Goal: Information Seeking & Learning: Learn about a topic

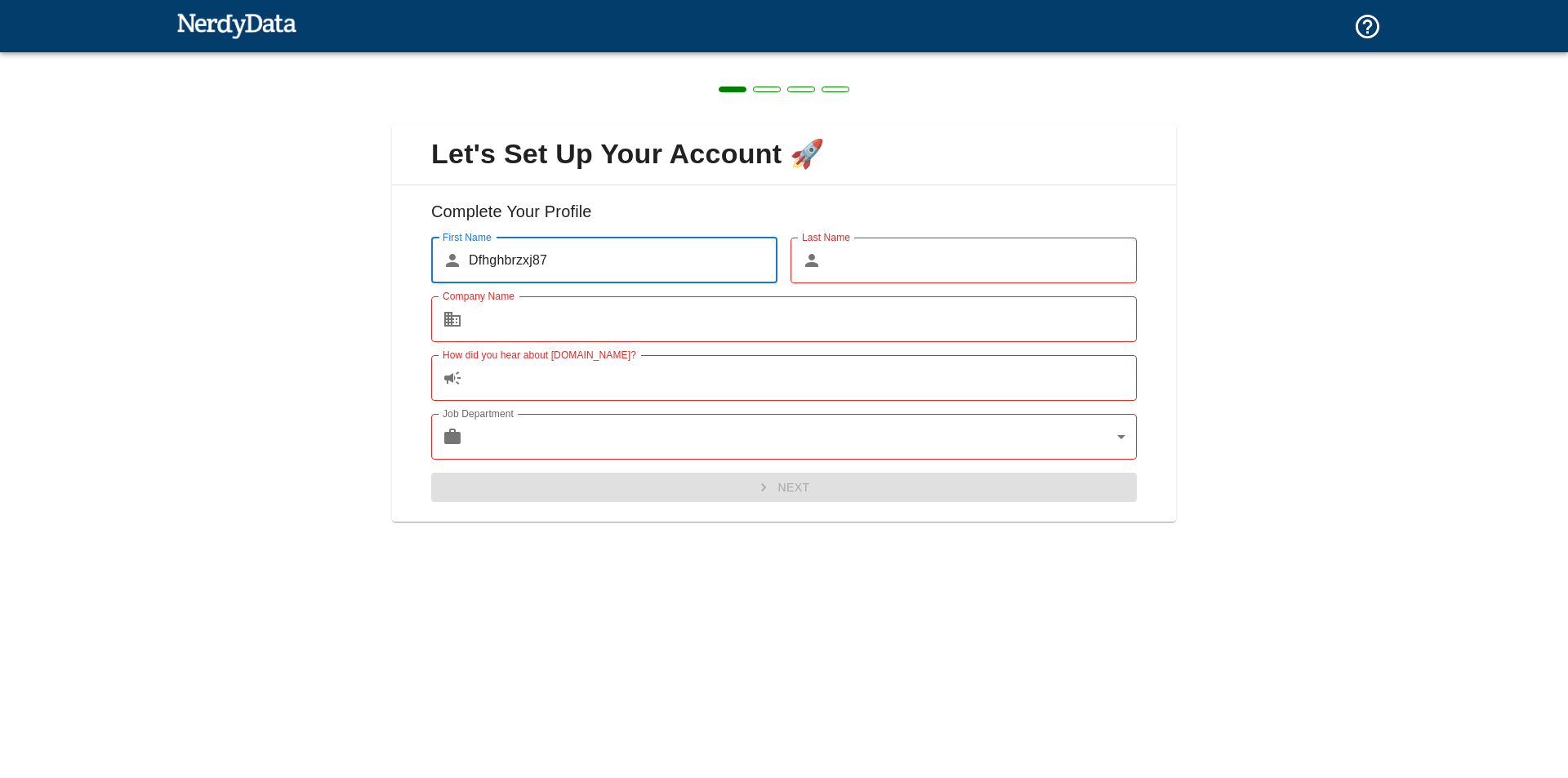
click at [620, 323] on input "Company Name" at bounding box center [802, 319] width 668 height 46
click at [887, 286] on div "Company Name ​ Company Name" at bounding box center [778, 312] width 719 height 59
click at [892, 276] on input "Last Name" at bounding box center [982, 260] width 309 height 46
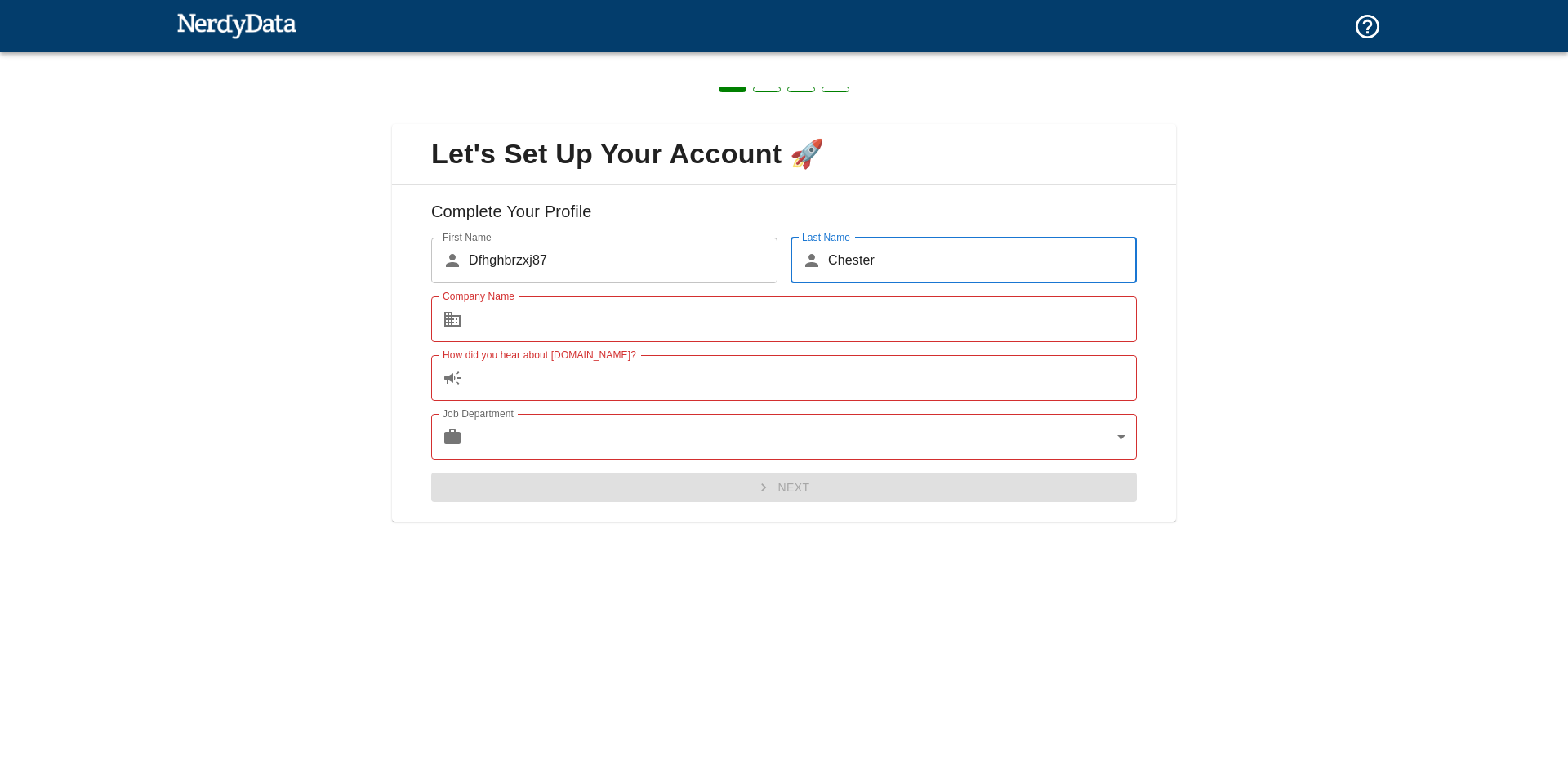
type input "Chester"
click at [869, 311] on input "Company Name" at bounding box center [802, 319] width 668 height 46
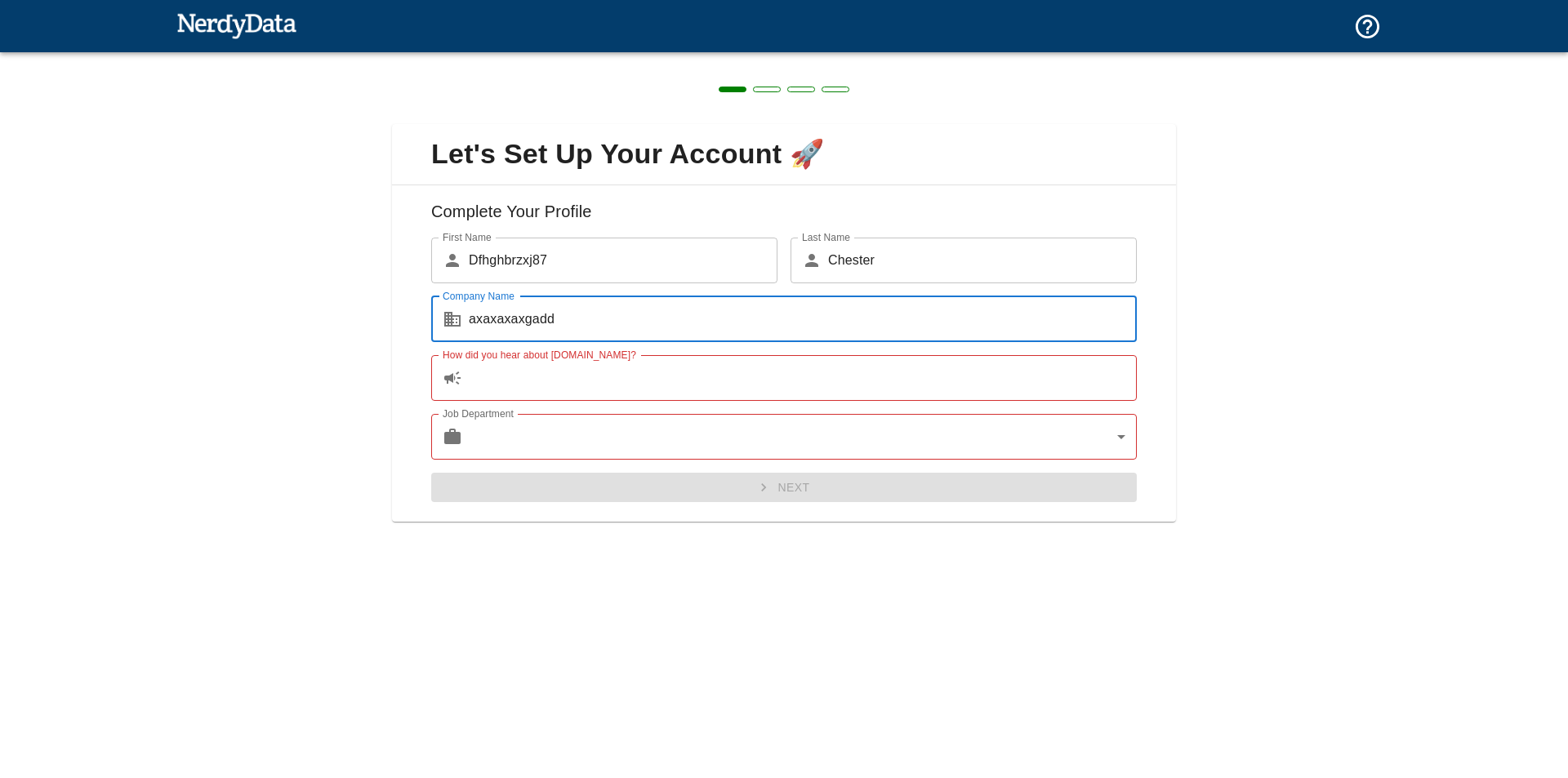
type input "axaxaxaxgadd"
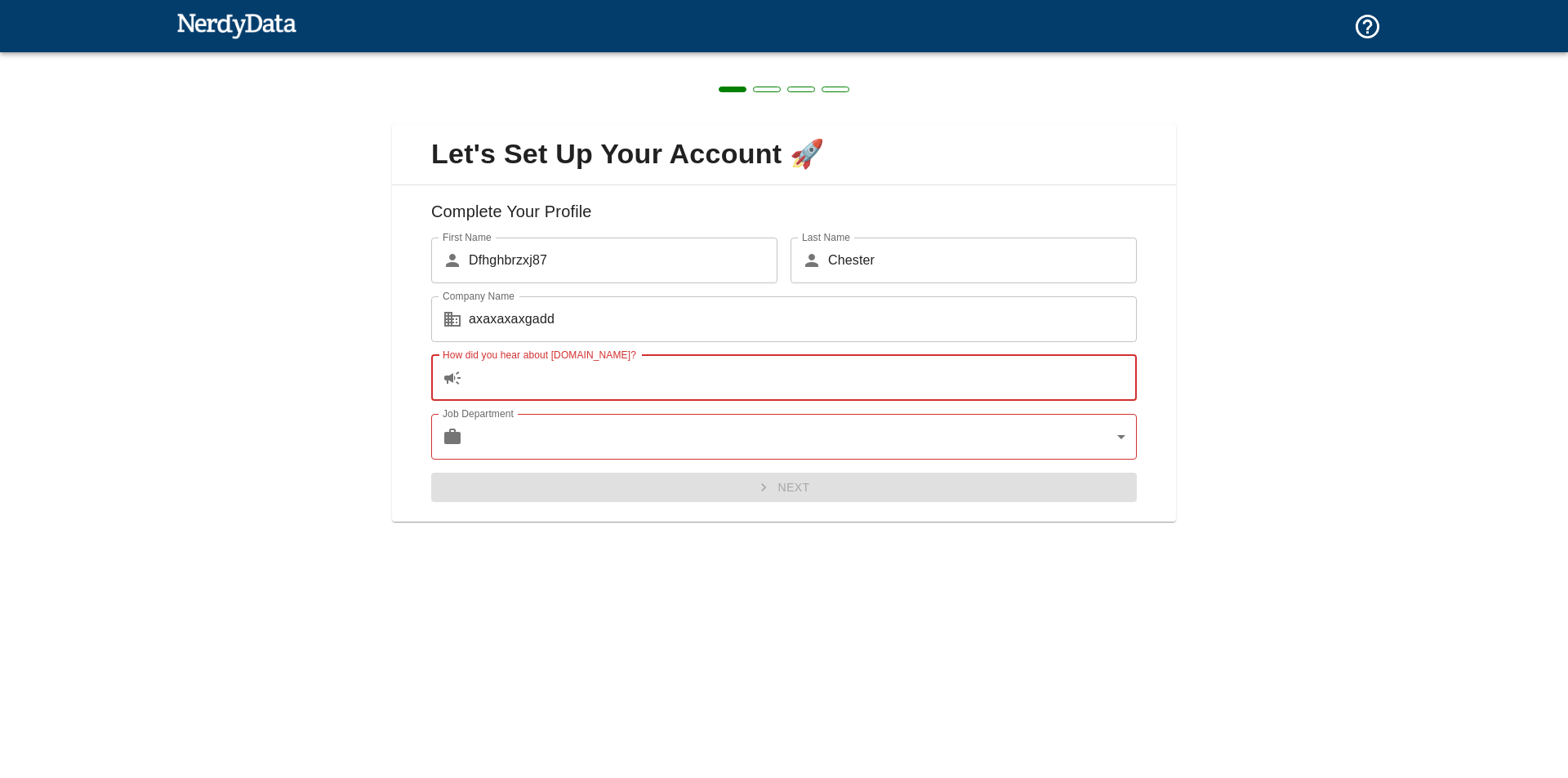
click at [855, 381] on input "How did you hear about [DOMAIN_NAME]?" at bounding box center [802, 378] width 668 height 46
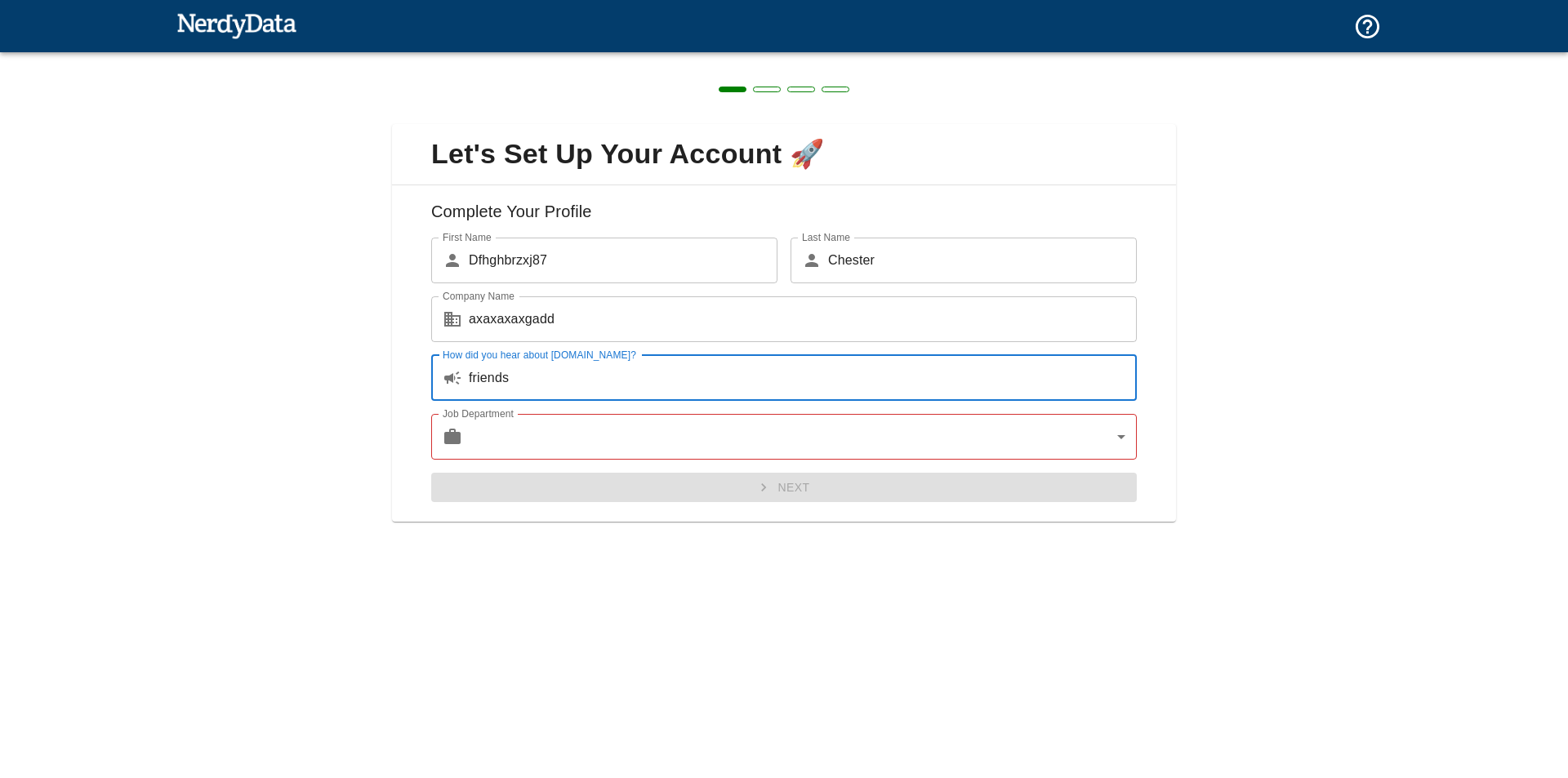
type input "friends"
click at [817, 57] on body "Technologies Domains Pricing Products Create a Report Create a list of websites…" at bounding box center [784, 28] width 1568 height 57
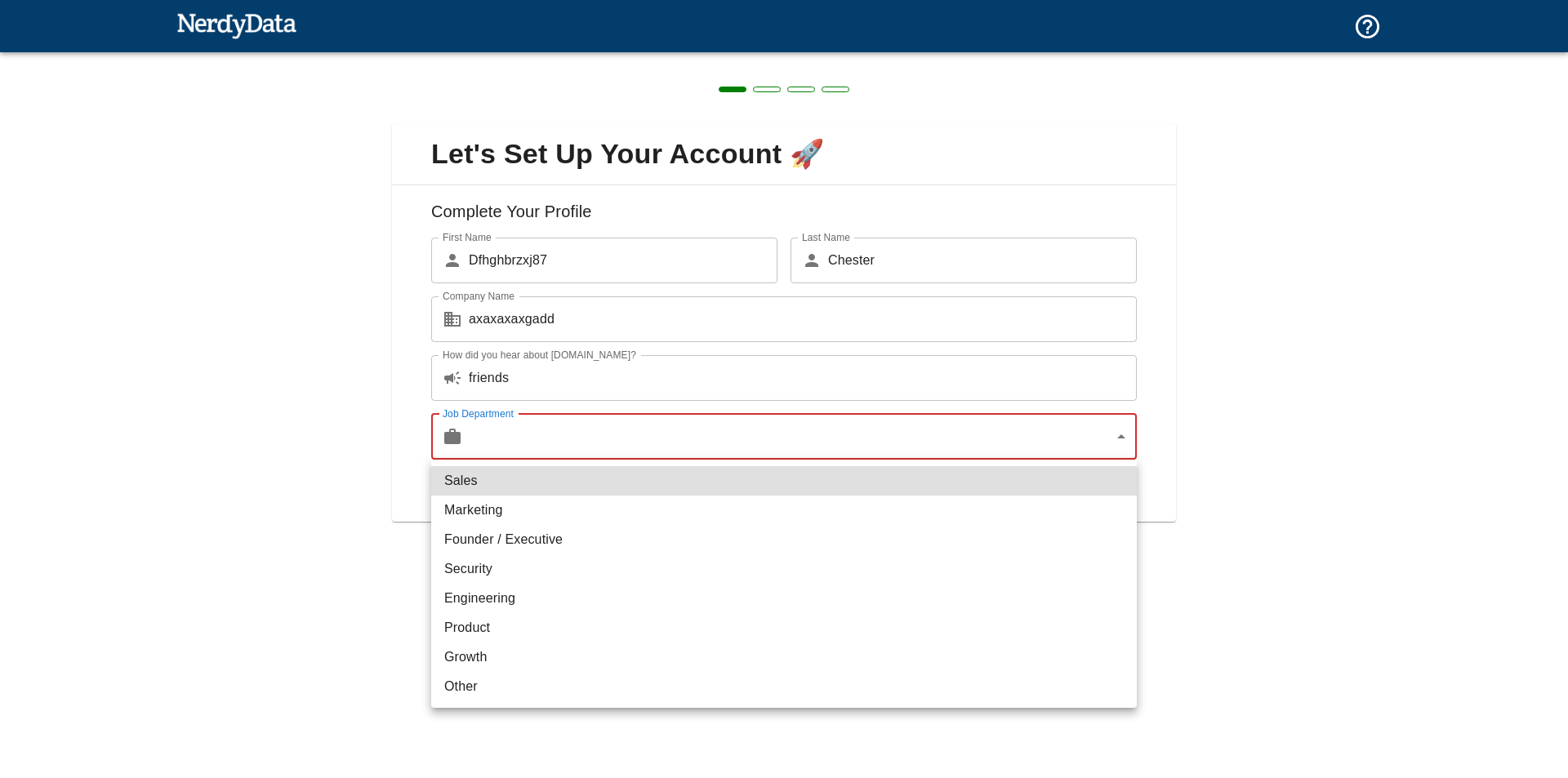
click at [771, 503] on li "Marketing" at bounding box center [784, 510] width 706 height 29
type input "marketing"
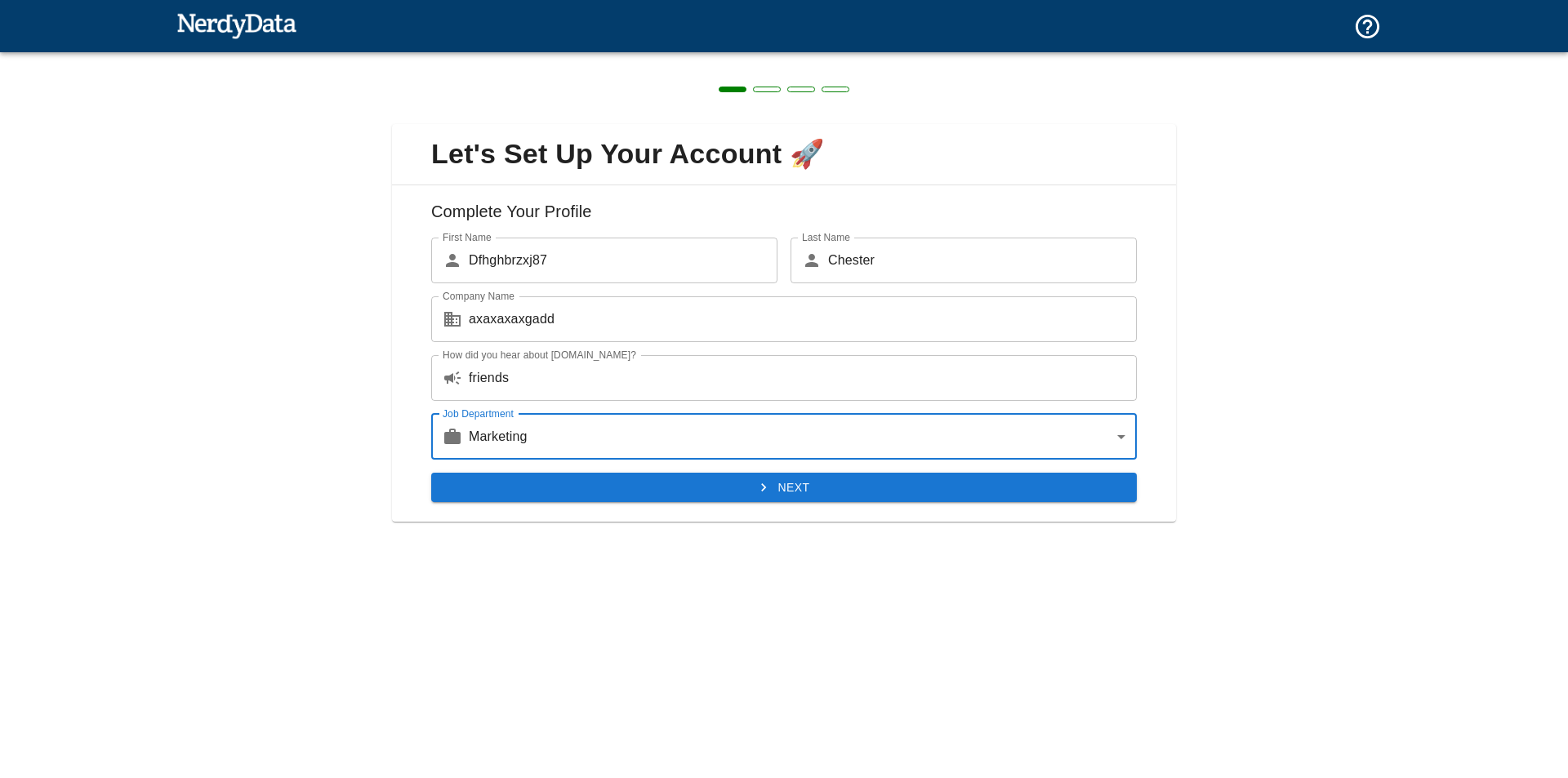
click at [774, 487] on button "Next" at bounding box center [784, 488] width 706 height 30
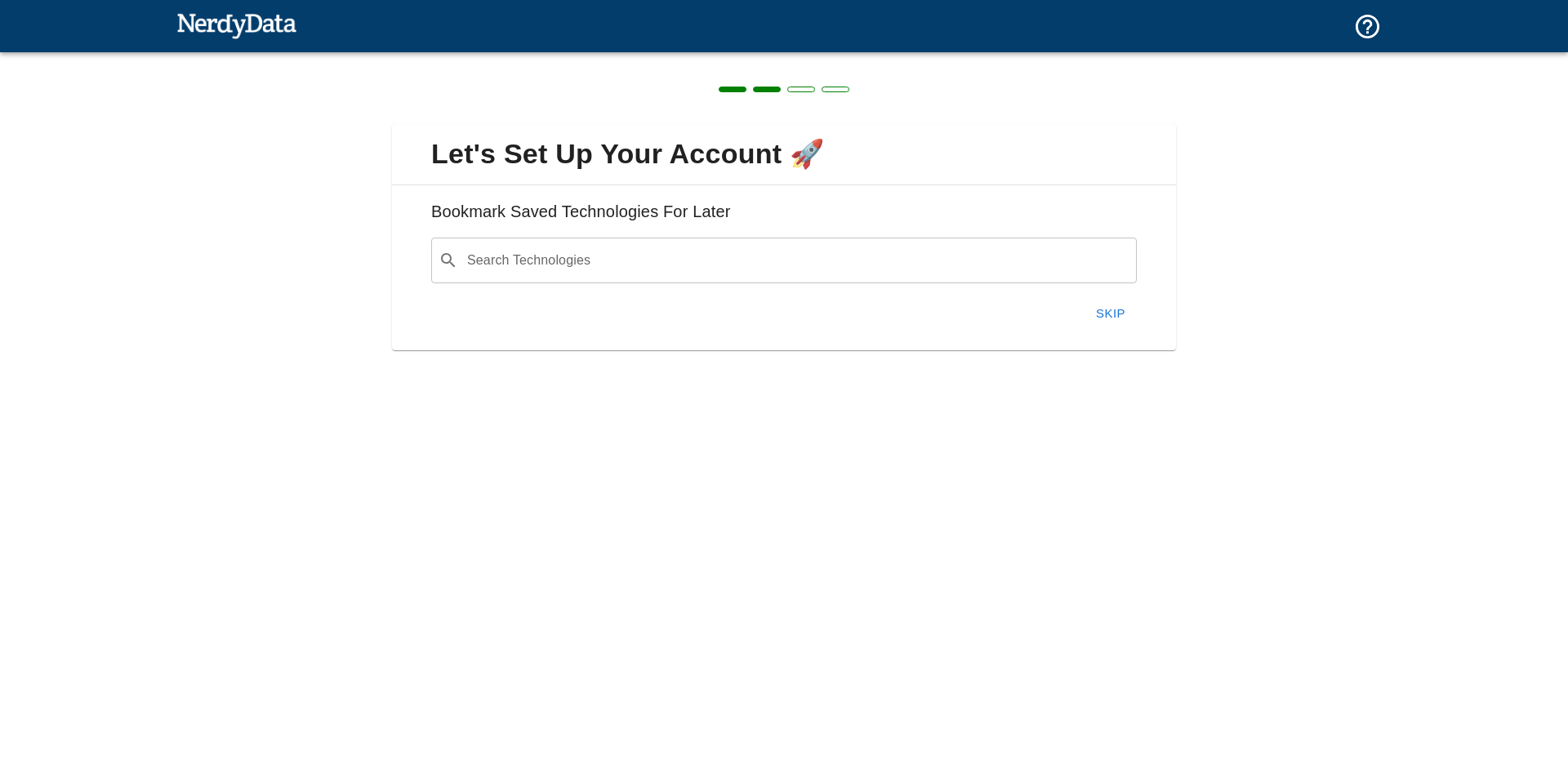
click at [1091, 318] on button "Skip" at bounding box center [1110, 312] width 52 height 34
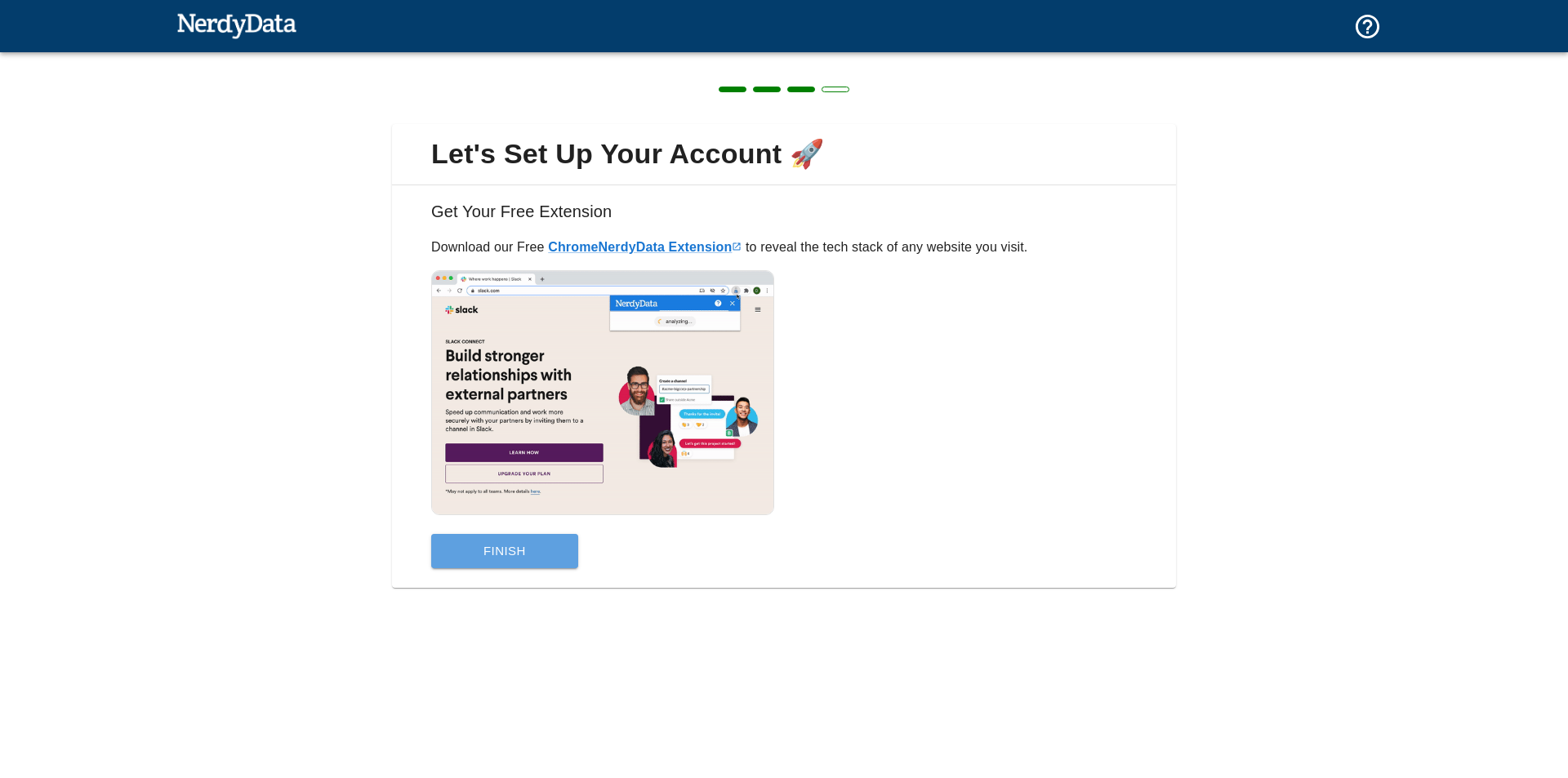
click at [542, 553] on button "Finish" at bounding box center [504, 551] width 147 height 34
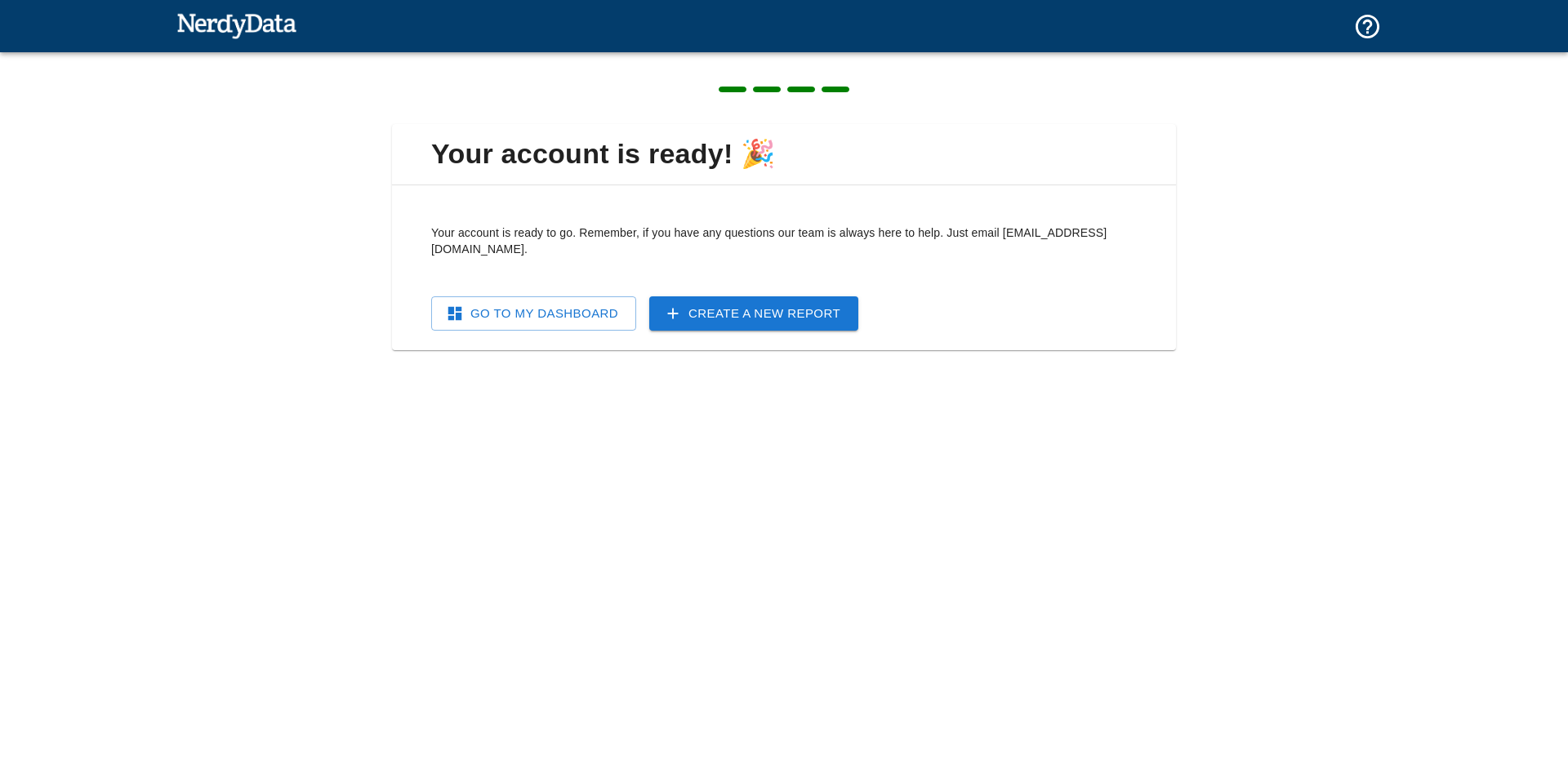
click at [591, 283] on div "Go To My Dashboard Create a New Report" at bounding box center [778, 307] width 719 height 48
click at [593, 296] on link "Go To My Dashboard" at bounding box center [534, 312] width 205 height 34
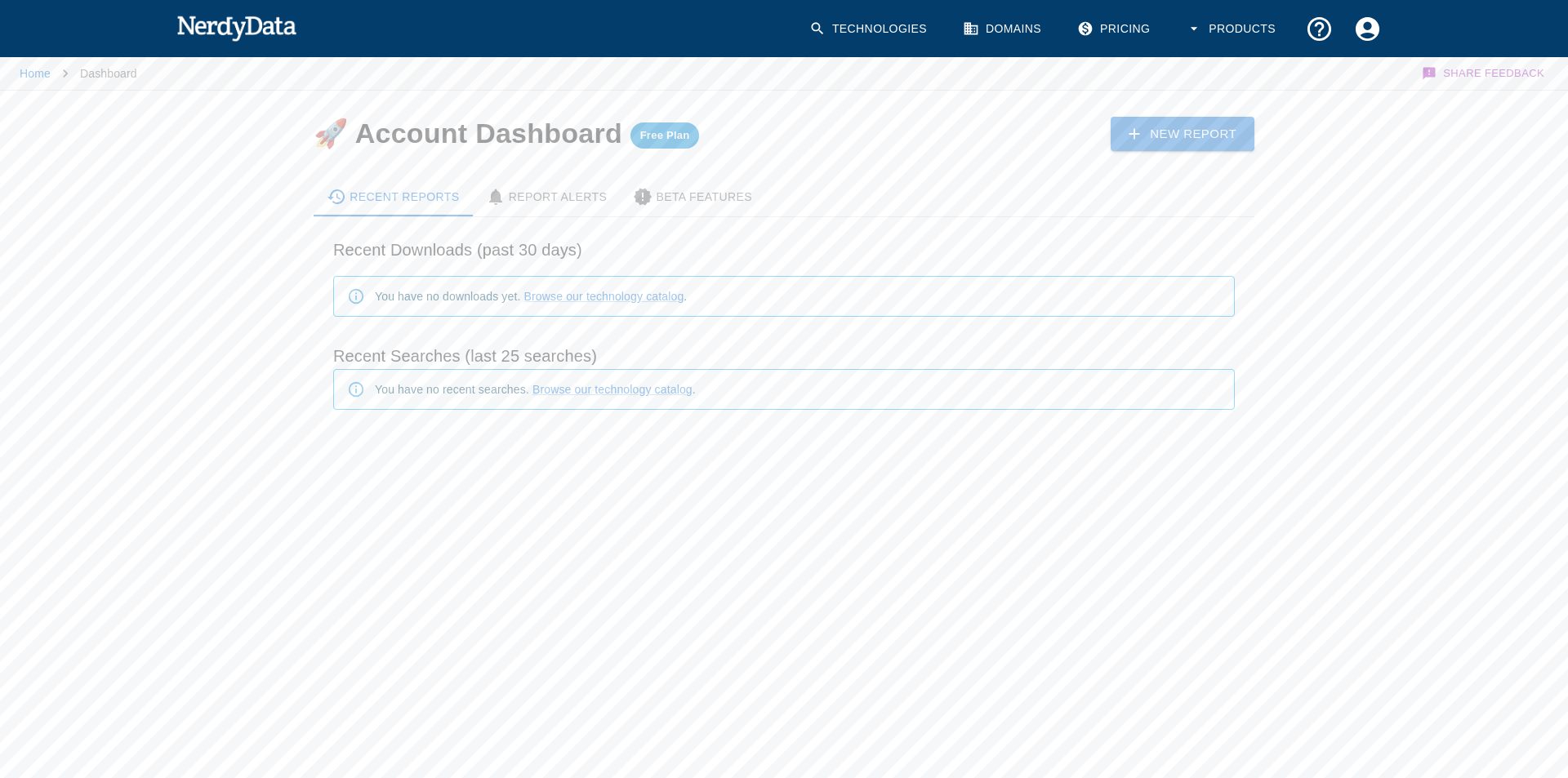
click at [997, 27] on link "Domains" at bounding box center [1003, 28] width 101 height 49
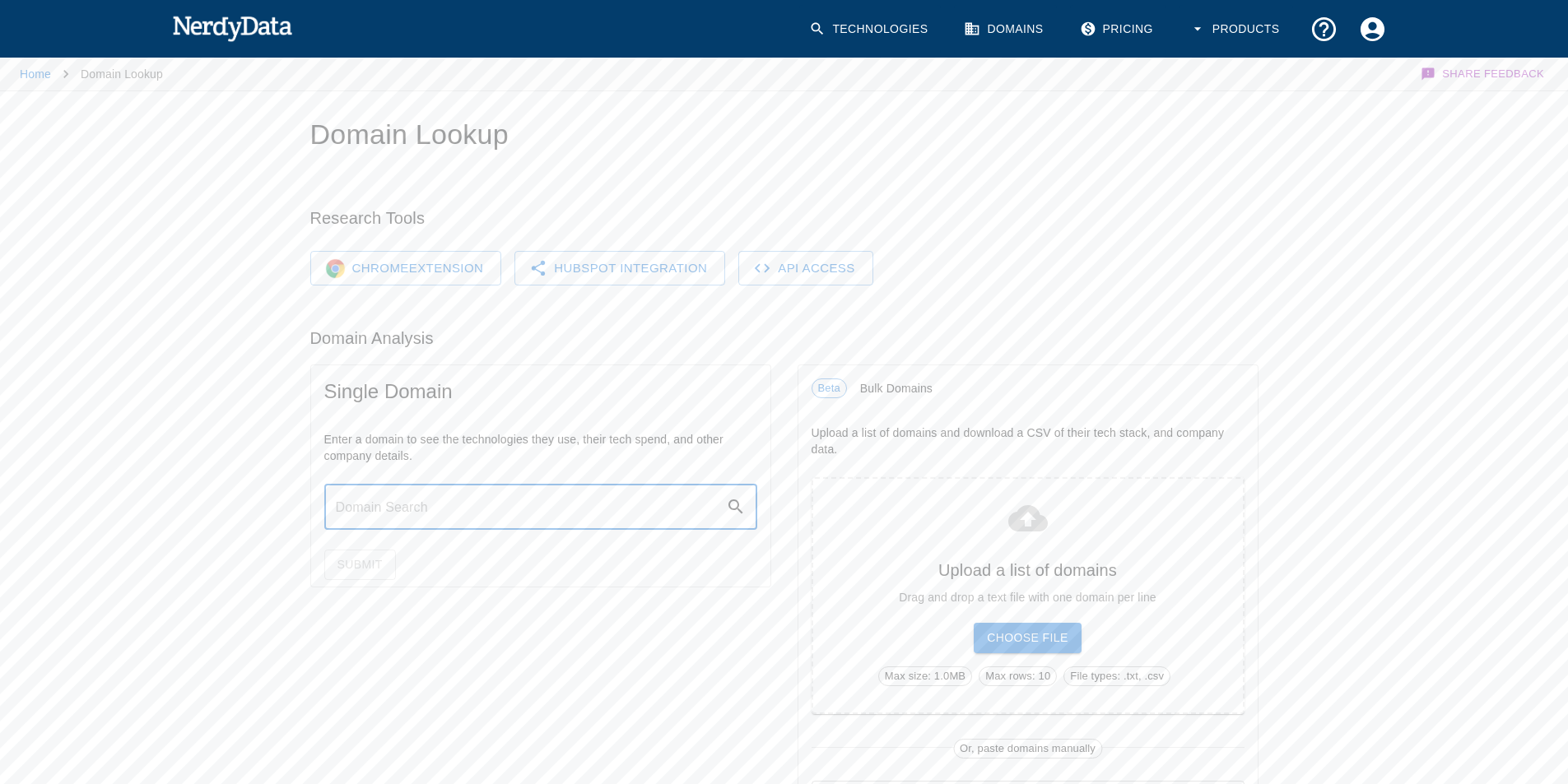
click at [551, 501] on input "text" at bounding box center [525, 507] width 402 height 46
paste input "[DOMAIN_NAME][URL]"
type input "[DOMAIN_NAME][URL]"
click at [374, 576] on button "Submit" at bounding box center [359, 564] width 71 height 30
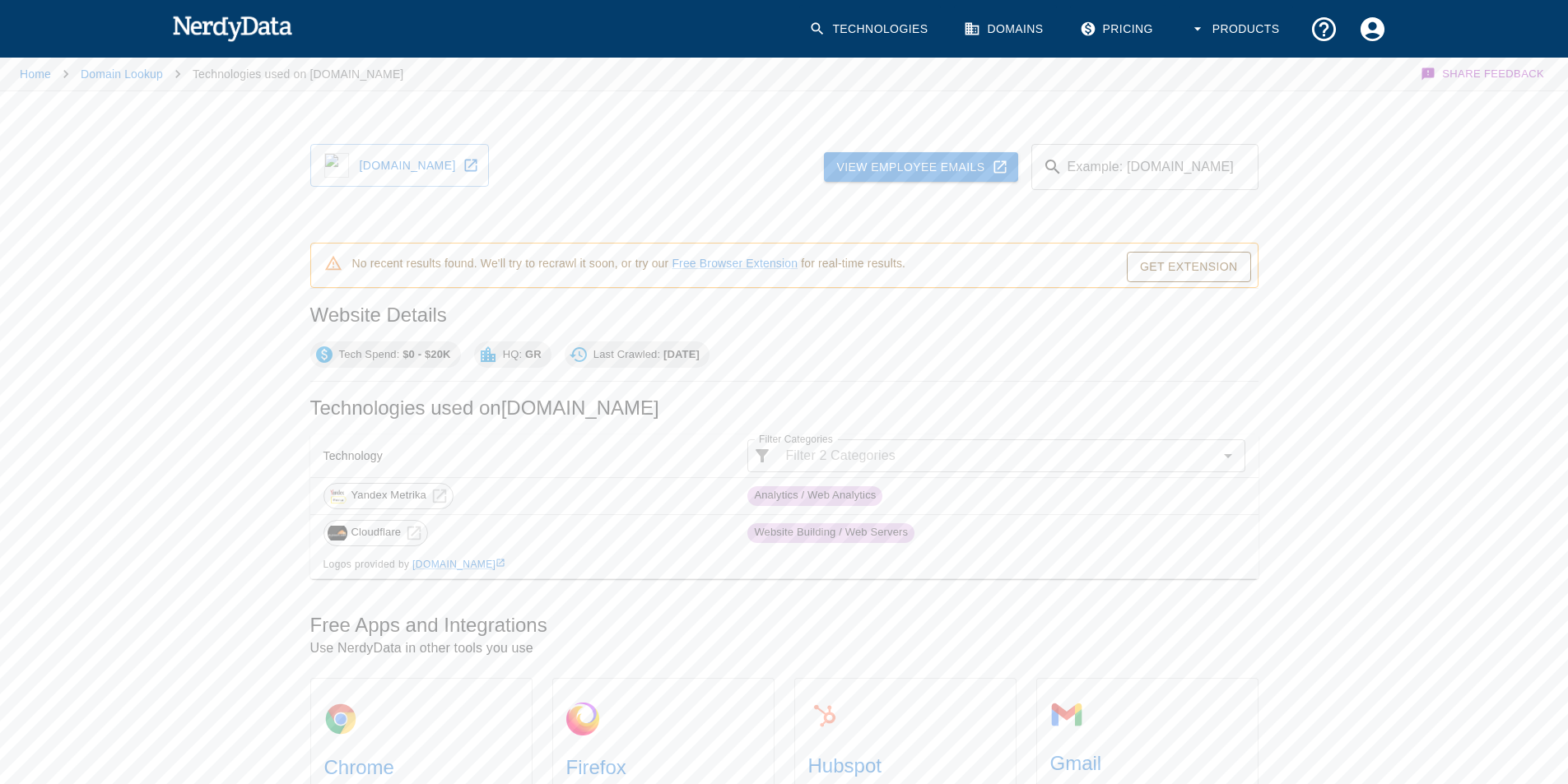
click at [195, 347] on div "Home Domain Lookup Technologies used on [DOMAIN_NAME] Share Feedback [DOMAIN_NA…" at bounding box center [784, 628] width 1568 height 1145
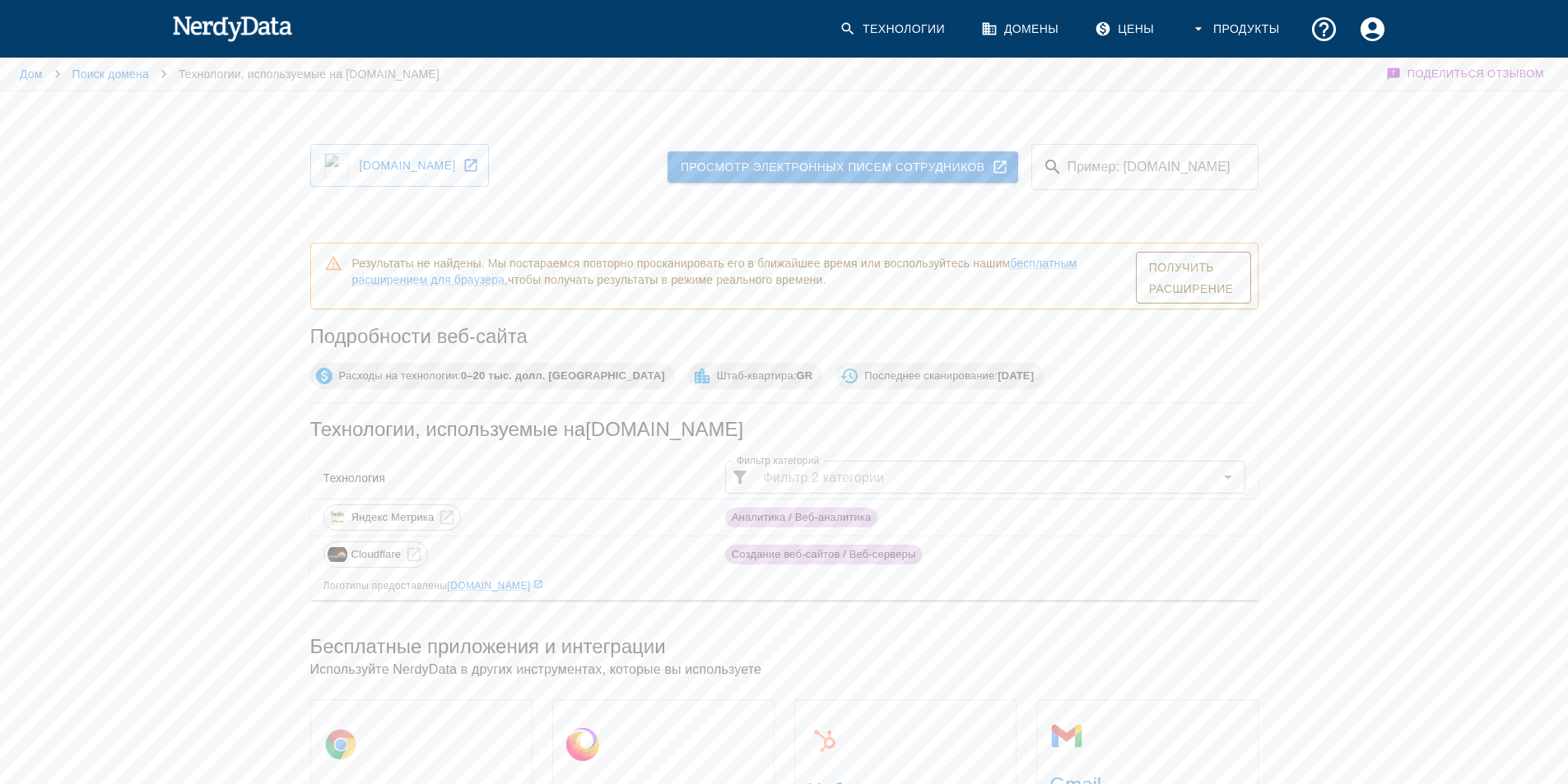
click at [717, 380] on font "Штаб-квартира:" at bounding box center [757, 375] width 79 height 12
click at [772, 230] on div "Результаты не найдены. Мы постараемся повторно просканировать его в ближайшее в…" at bounding box center [778, 262] width 961 height 93
click at [1073, 176] on input "Пример: [DOMAIN_NAME]" at bounding box center [1163, 167] width 189 height 46
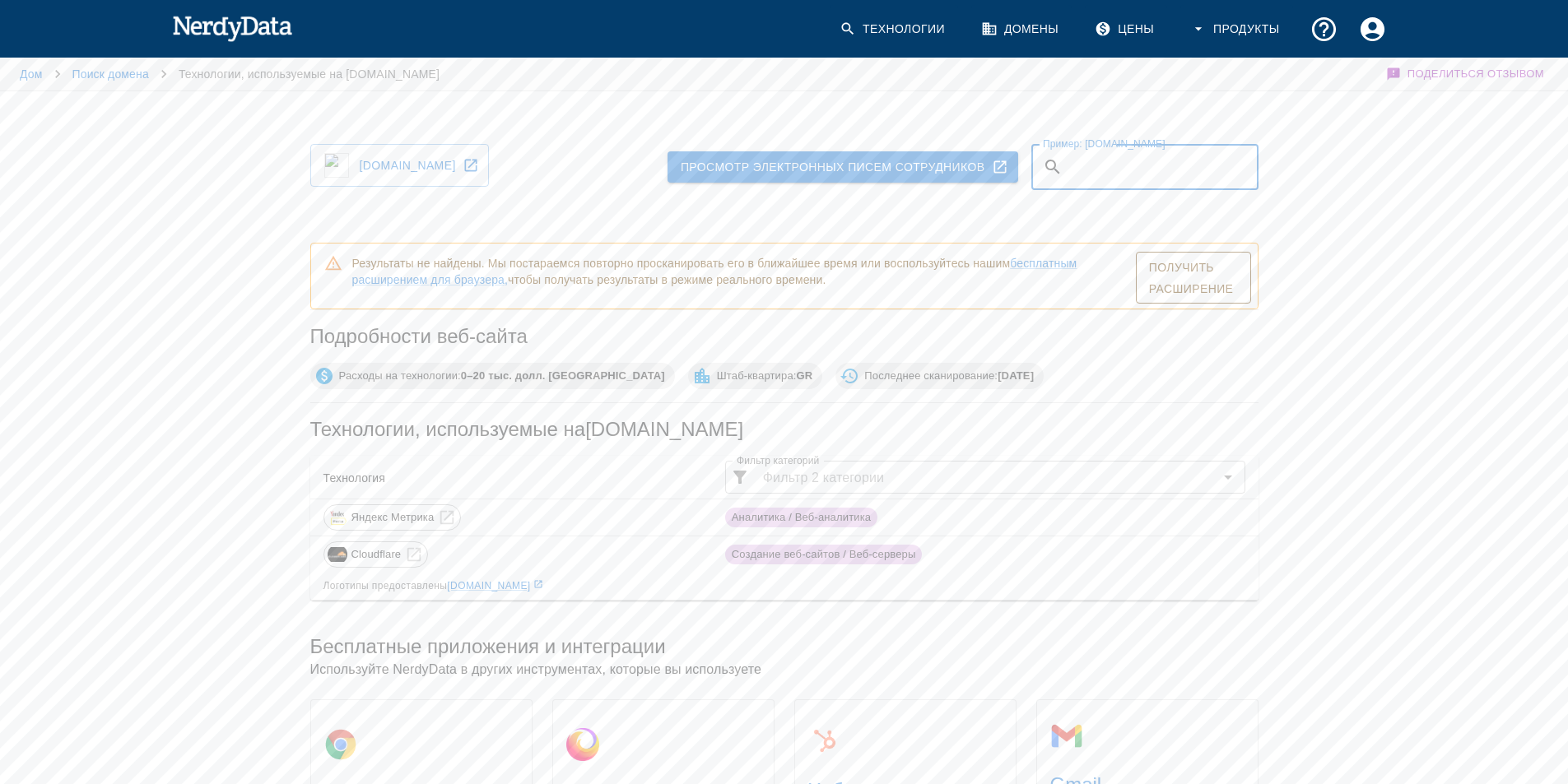
paste input "[DOMAIN_NAME][URL]"
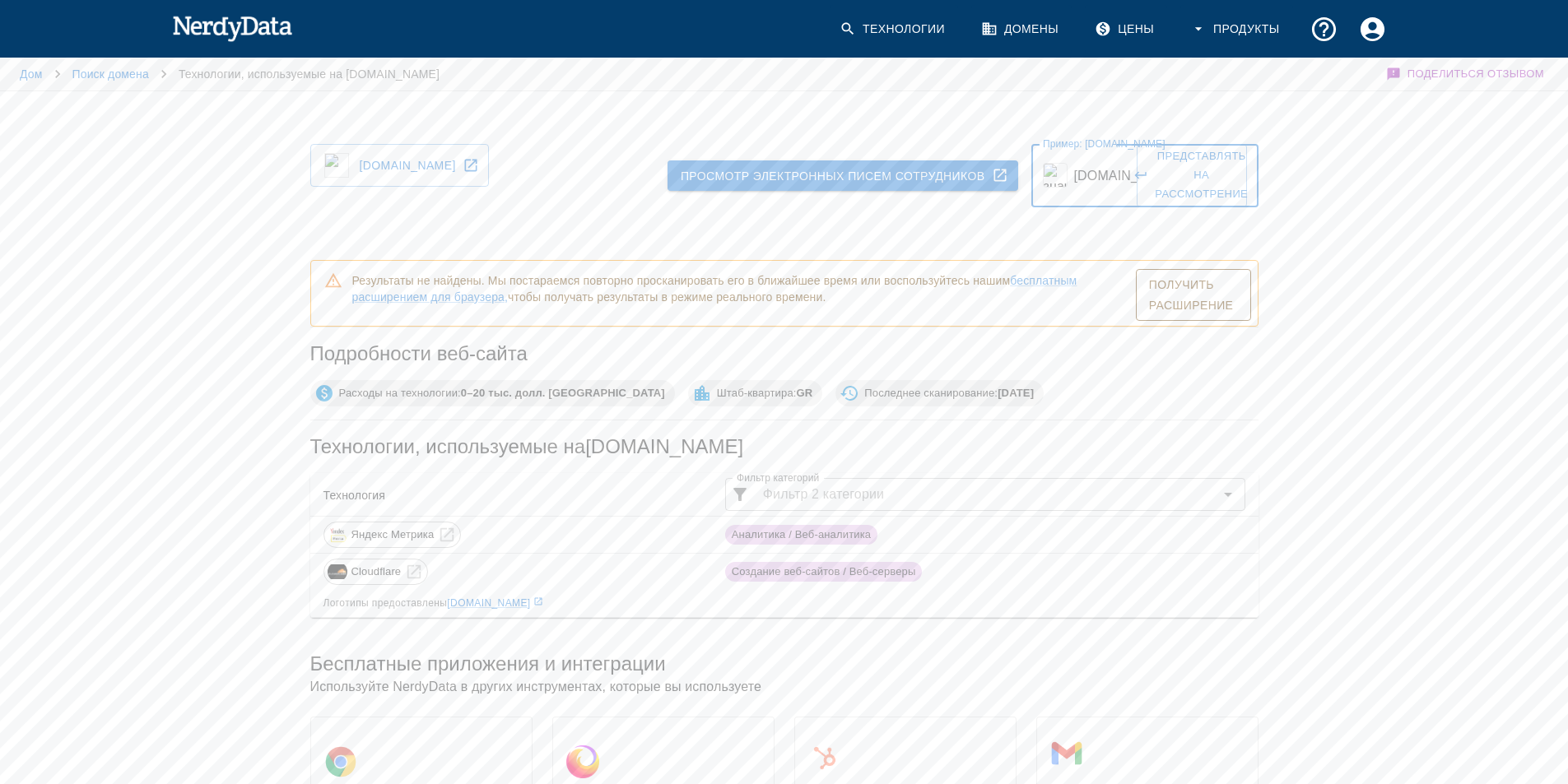
type input "[DOMAIN_NAME][URL]"
click at [1055, 404] on div "Подробности веб-сайта Расходы на технологии: 0–20 тыс. долл. США Штаб-квартира:…" at bounding box center [784, 465] width 948 height 305
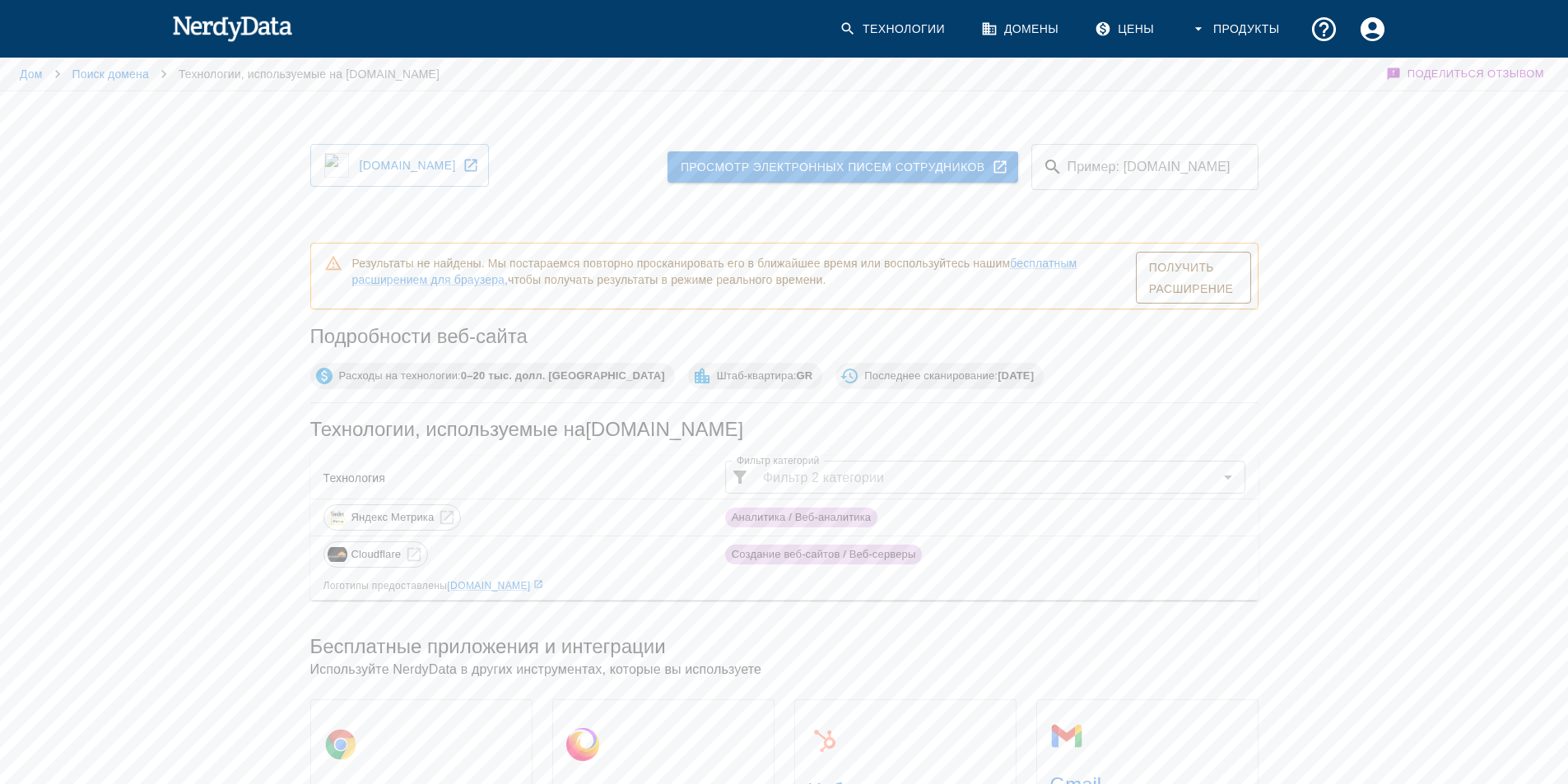
click at [889, 474] on input "Фильтр категорий" at bounding box center [985, 476] width 456 height 23
drag, startPoint x: 918, startPoint y: 445, endPoint x: 907, endPoint y: 440, distance: 12.1
click at [917, 445] on div "Технология Фильтр категорий ​ Фильтр категорий Яндекс Метрика Аналитика / Веб-а…" at bounding box center [784, 521] width 948 height 158
click at [193, 14] on img at bounding box center [232, 28] width 121 height 33
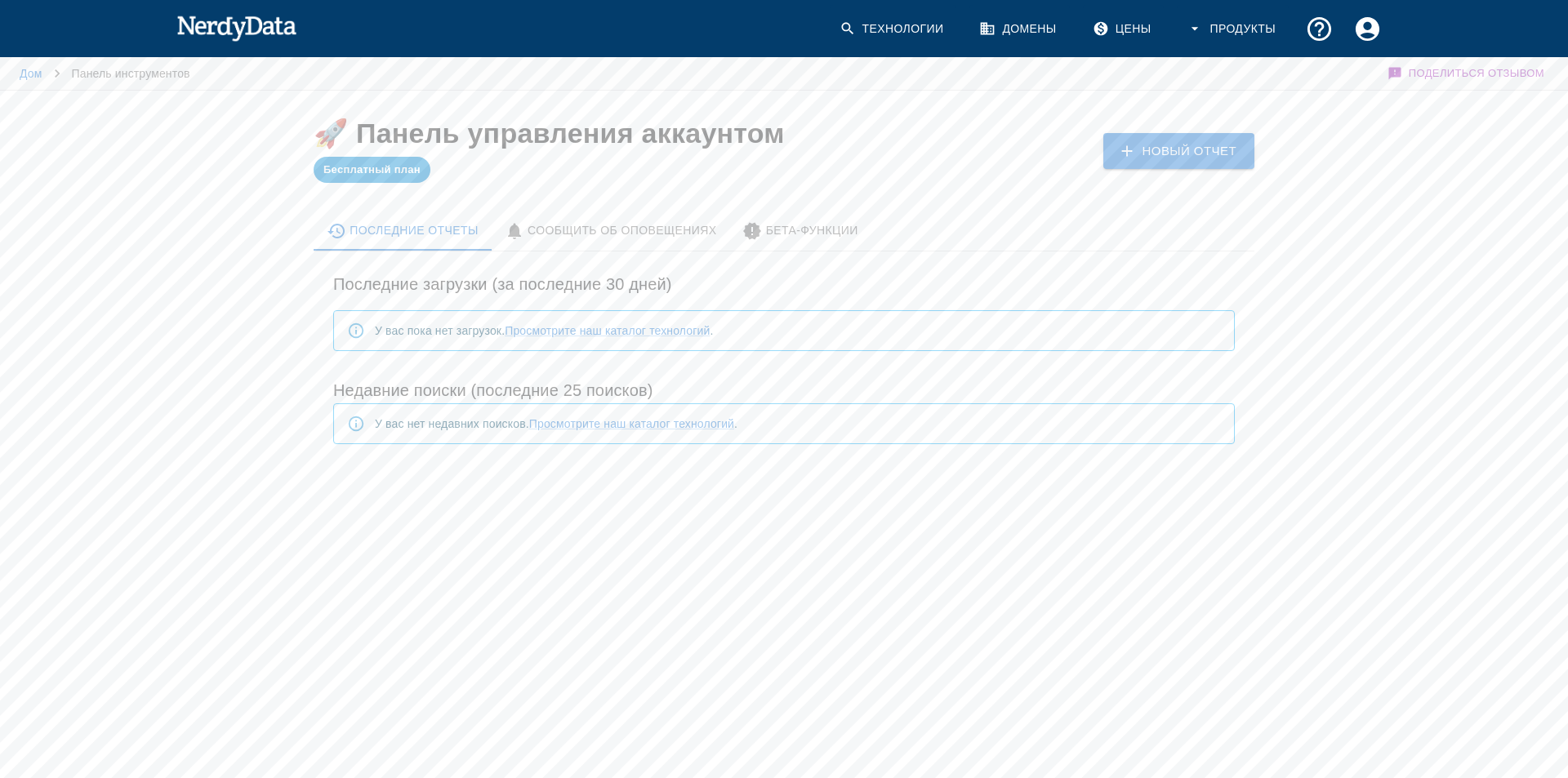
click at [1132, 159] on icon at bounding box center [1127, 151] width 18 height 18
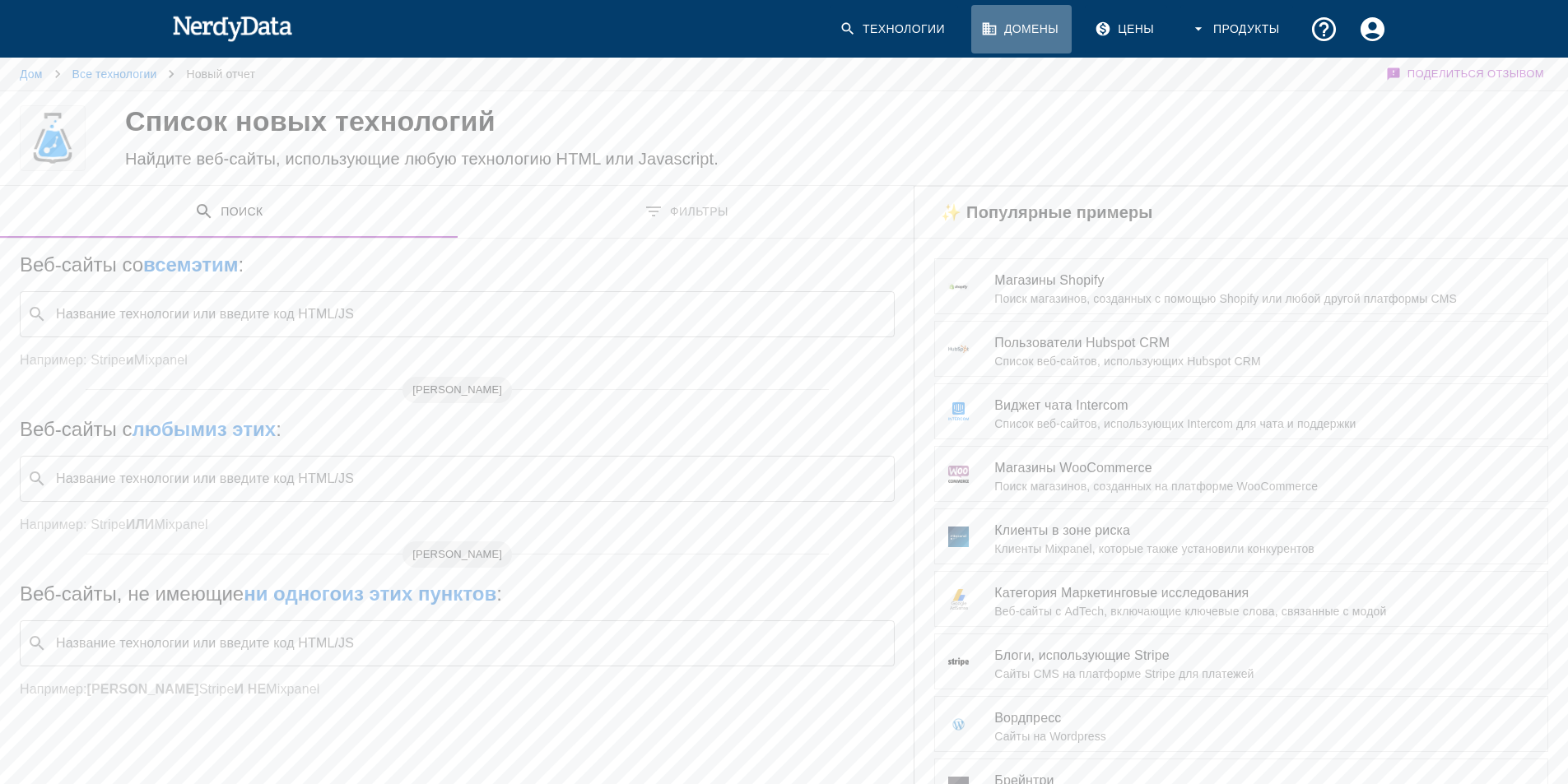
click at [1038, 34] on font "Домены" at bounding box center [1031, 29] width 55 height 13
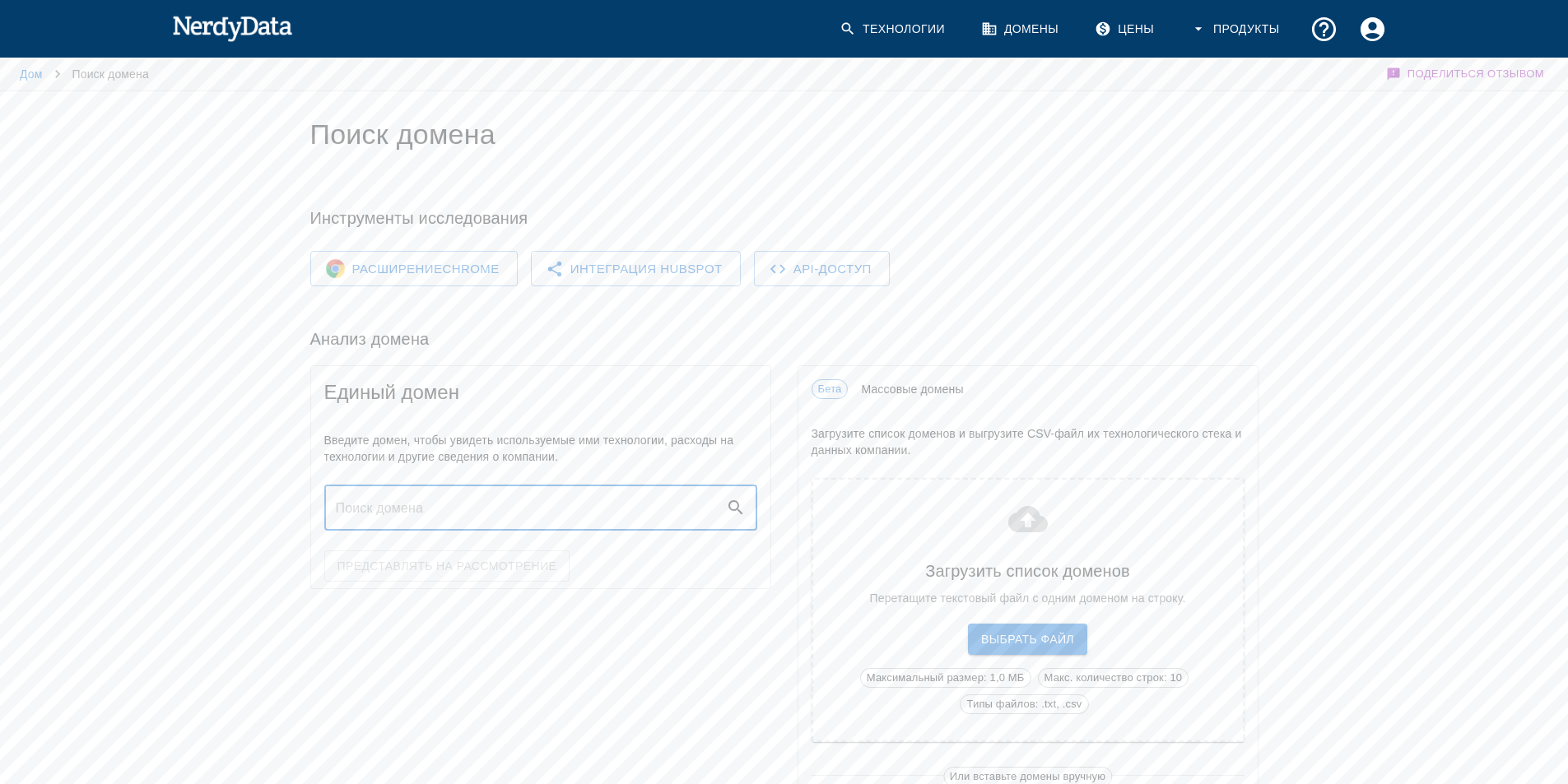
click at [518, 513] on input "text" at bounding box center [525, 508] width 402 height 46
paste input "[DOMAIN_NAME][URL]"
drag, startPoint x: 460, startPoint y: 503, endPoint x: 425, endPoint y: 505, distance: 35.1
click at [425, 505] on input "[DOMAIN_NAME][URL]" at bounding box center [525, 508] width 402 height 46
click at [466, 517] on input "[DOMAIN_NAME]" at bounding box center [525, 508] width 402 height 46
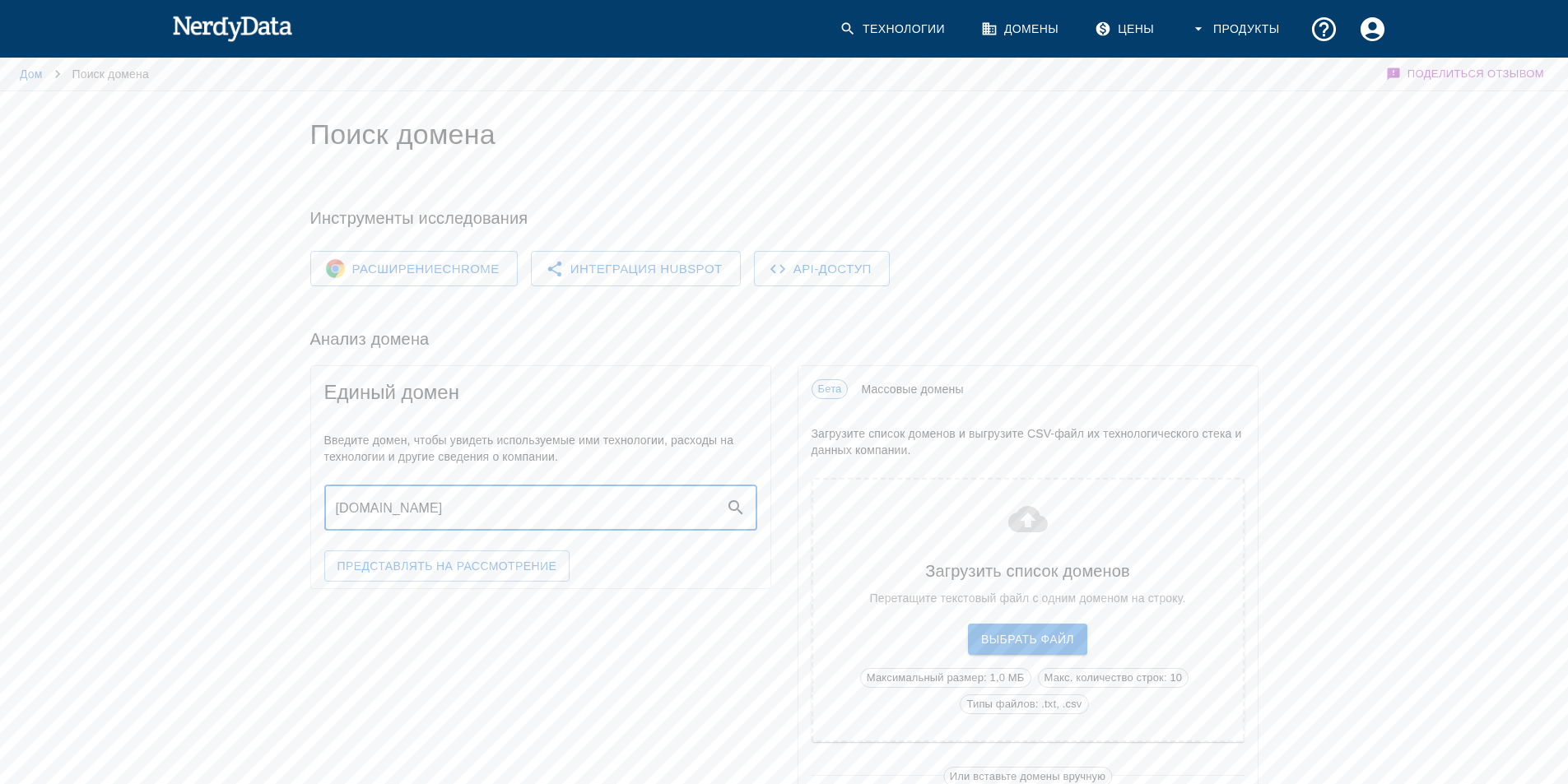
type input "[DOMAIN_NAME]"
click at [468, 554] on button "Представлять на рассмотрение" at bounding box center [447, 566] width 246 height 31
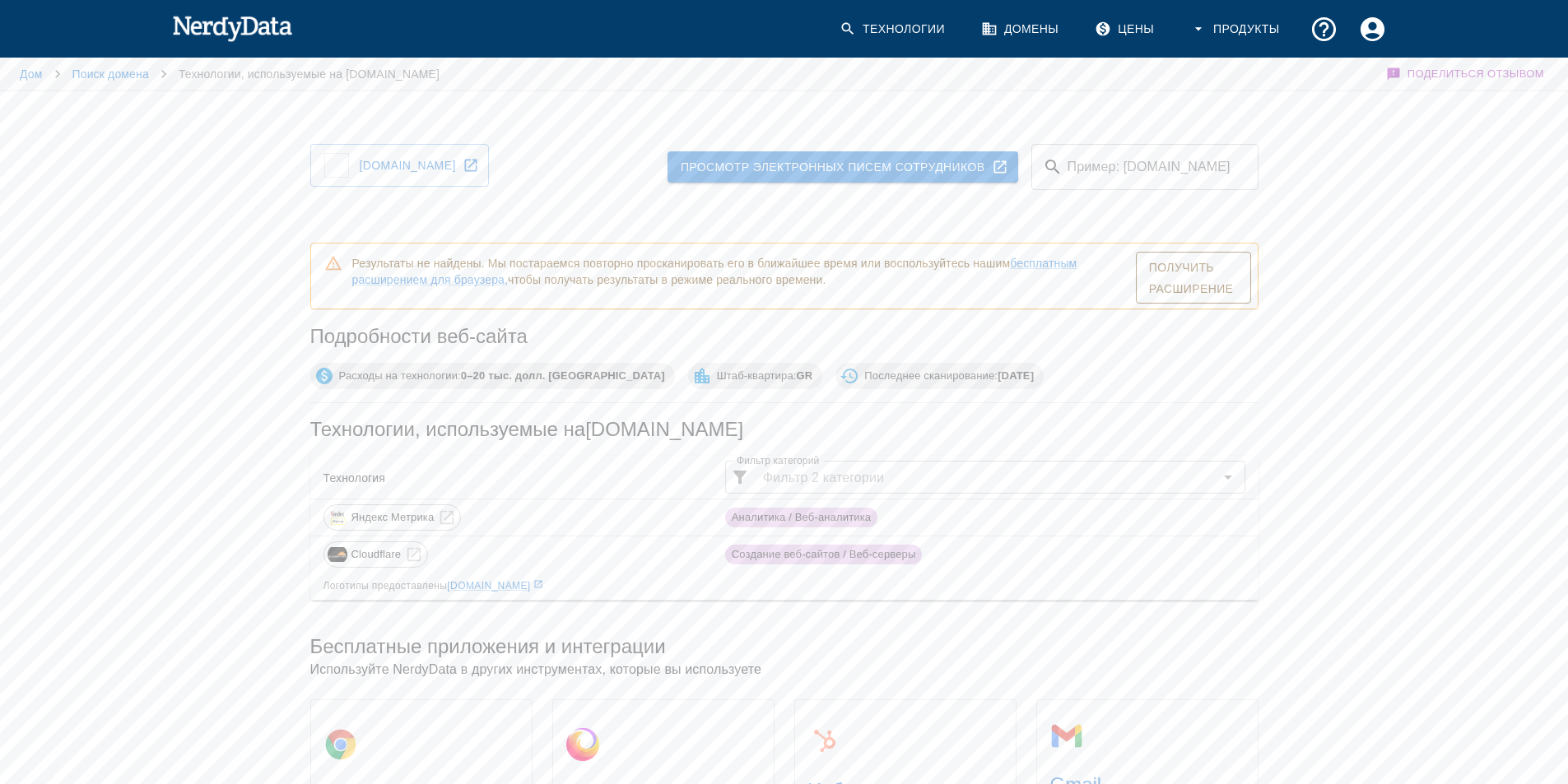
click at [477, 373] on font "0–20 тыс. долл. [GEOGRAPHIC_DATA]" at bounding box center [563, 375] width 204 height 12
click at [1179, 288] on font "Получить расширение" at bounding box center [1191, 277] width 85 height 34
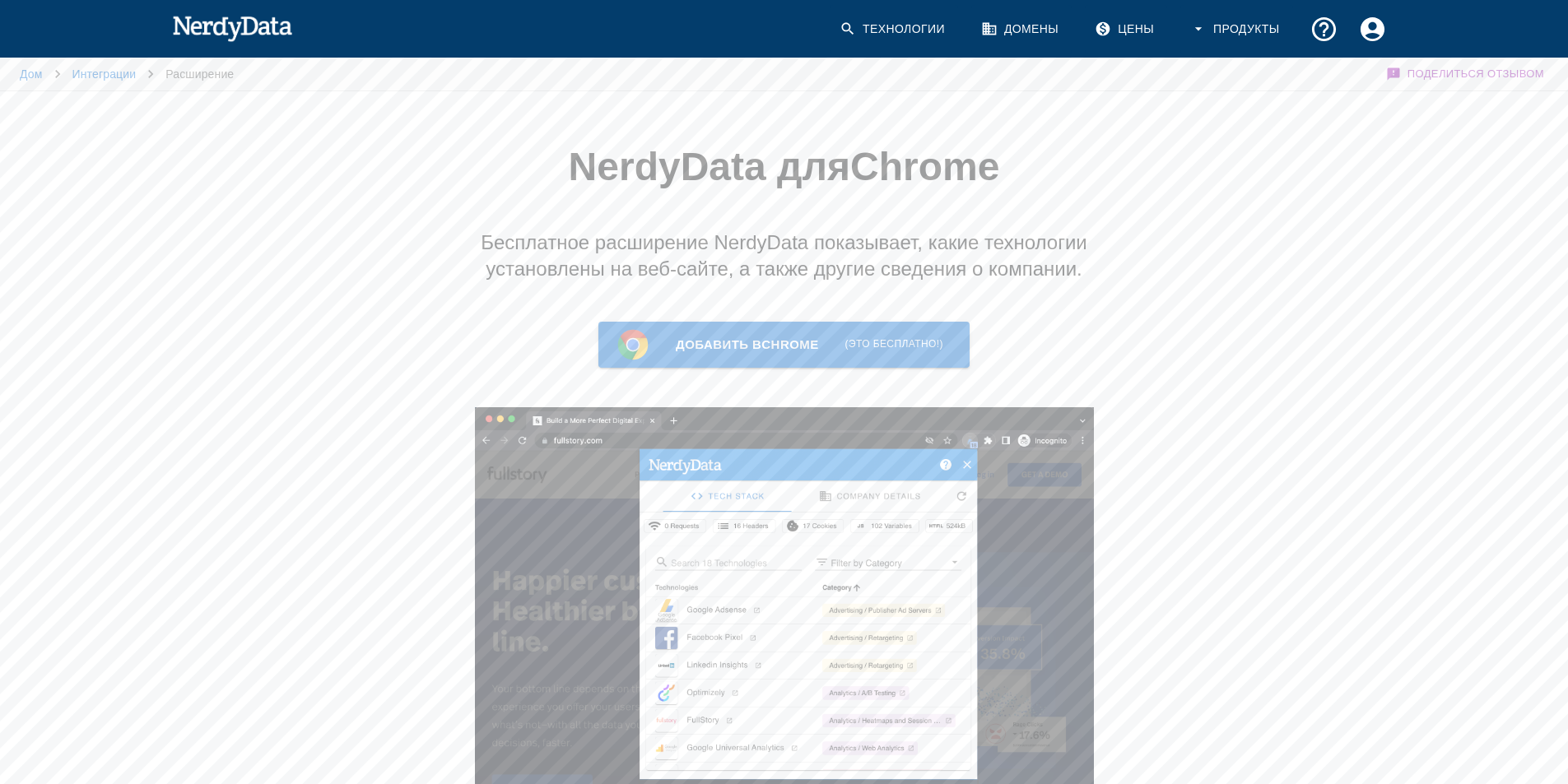
click at [261, 30] on img at bounding box center [232, 28] width 121 height 33
